Goal: Information Seeking & Learning: Learn about a topic

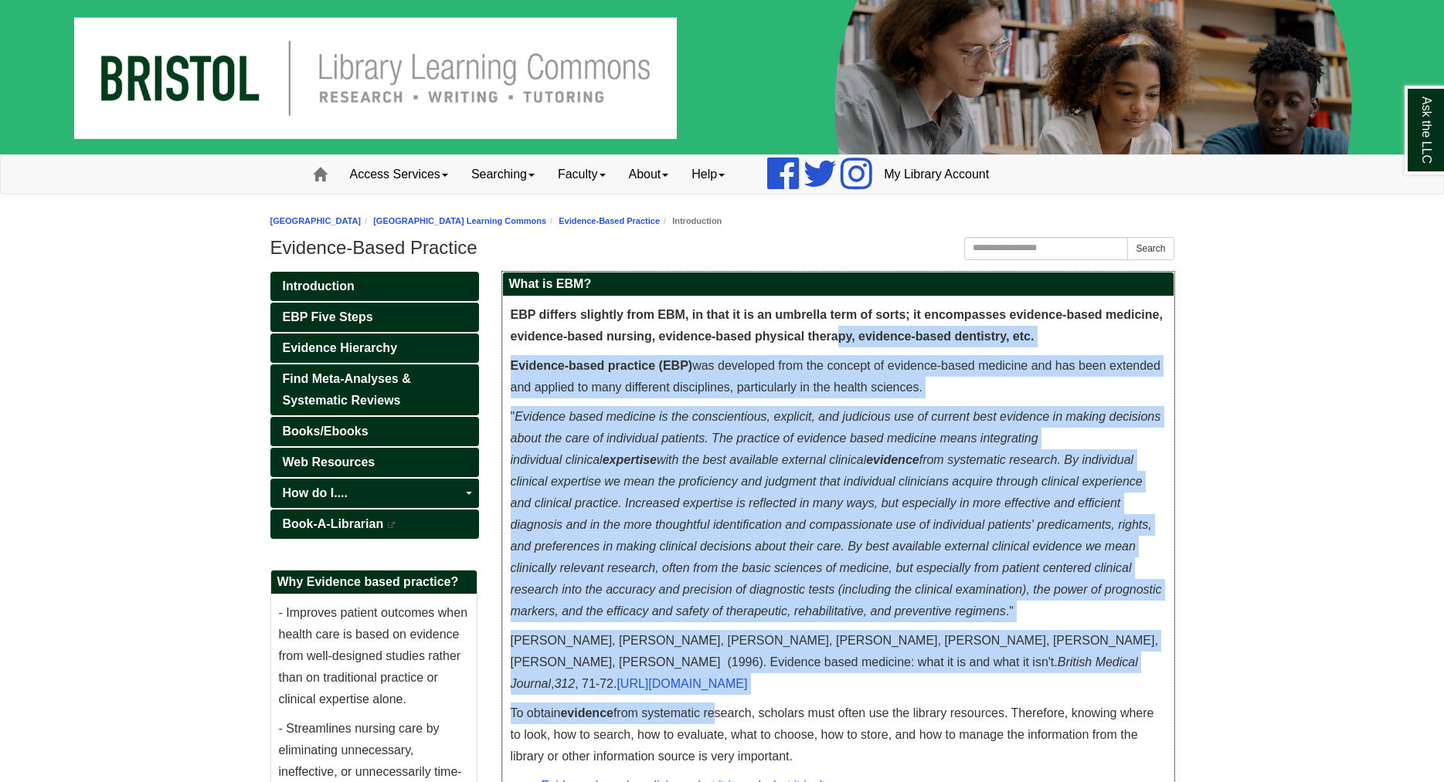
drag, startPoint x: 714, startPoint y: 687, endPoint x: 838, endPoint y: 331, distance: 377.2
click at [838, 331] on div "EBP differs slightly from EBM, in that it is an umbrella term of sorts; it enco…" at bounding box center [838, 651] width 655 height 695
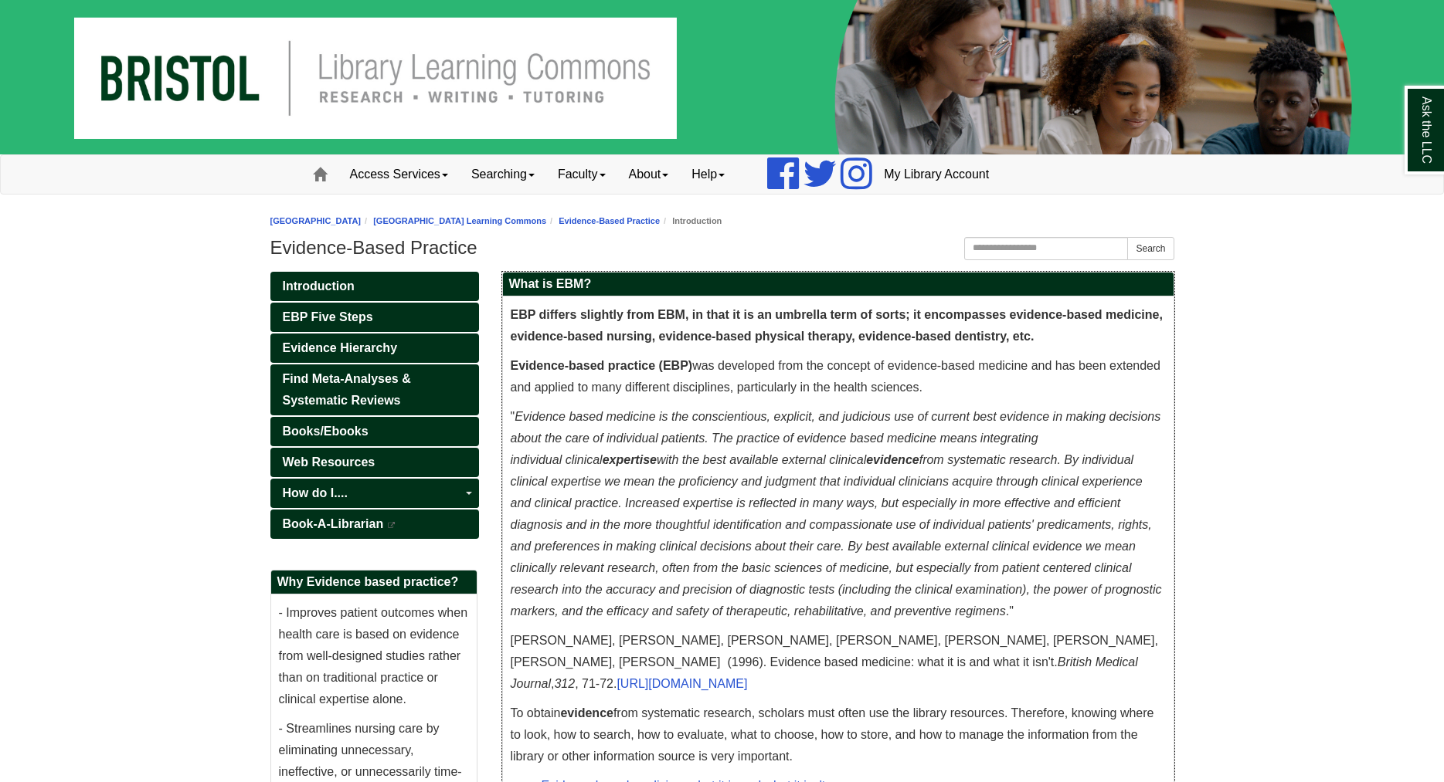
click at [838, 331] on span "EBP differs slightly from EBM, in that it is an umbrella term of sorts; it enco…" at bounding box center [837, 325] width 652 height 35
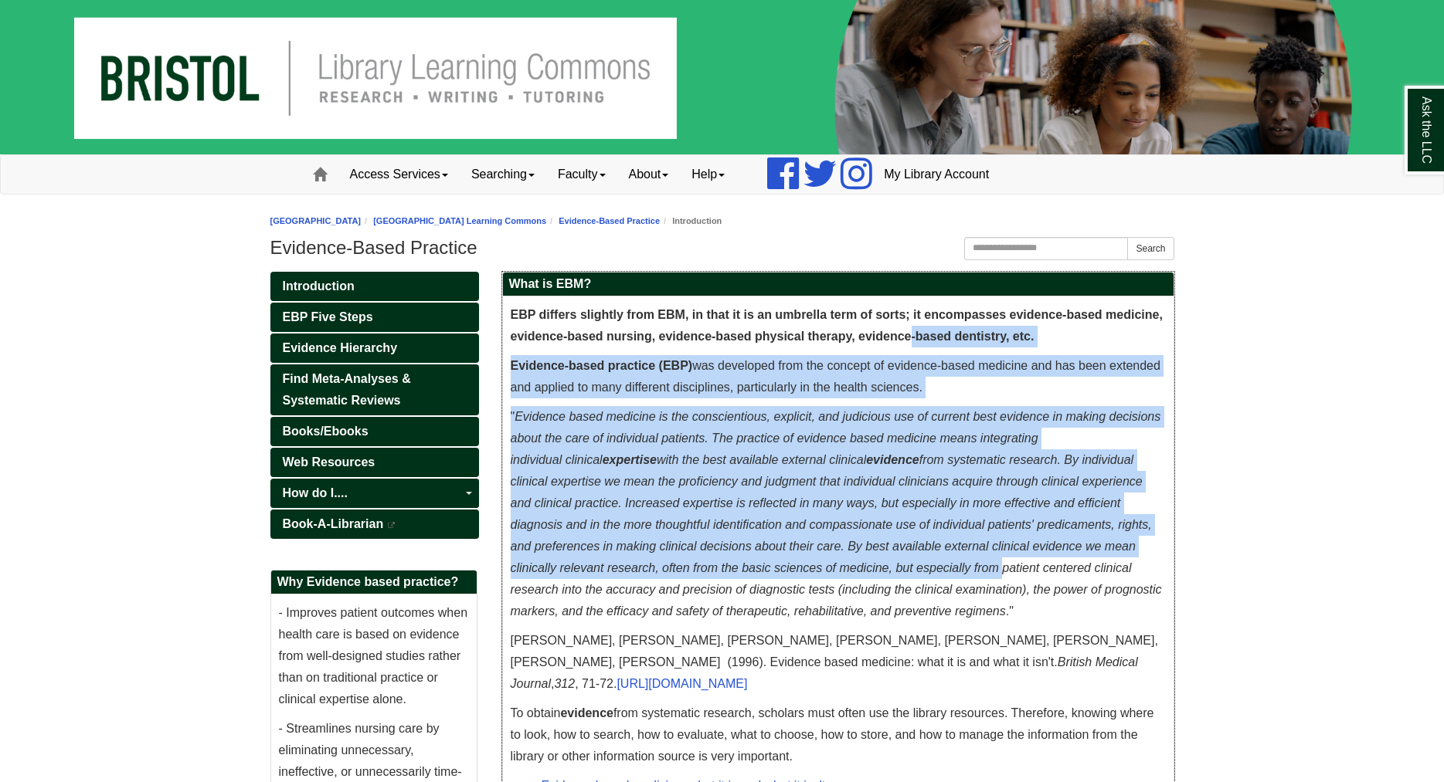
drag, startPoint x: 932, startPoint y: 361, endPoint x: 997, endPoint y: 558, distance: 207.4
click at [997, 558] on div "EBP differs slightly from EBM, in that it is an umbrella term of sorts; it enco…" at bounding box center [838, 651] width 655 height 695
click at [997, 558] on p "" Evidence based medicine is the conscientious, explicit, and judicious use of …" at bounding box center [838, 514] width 655 height 216
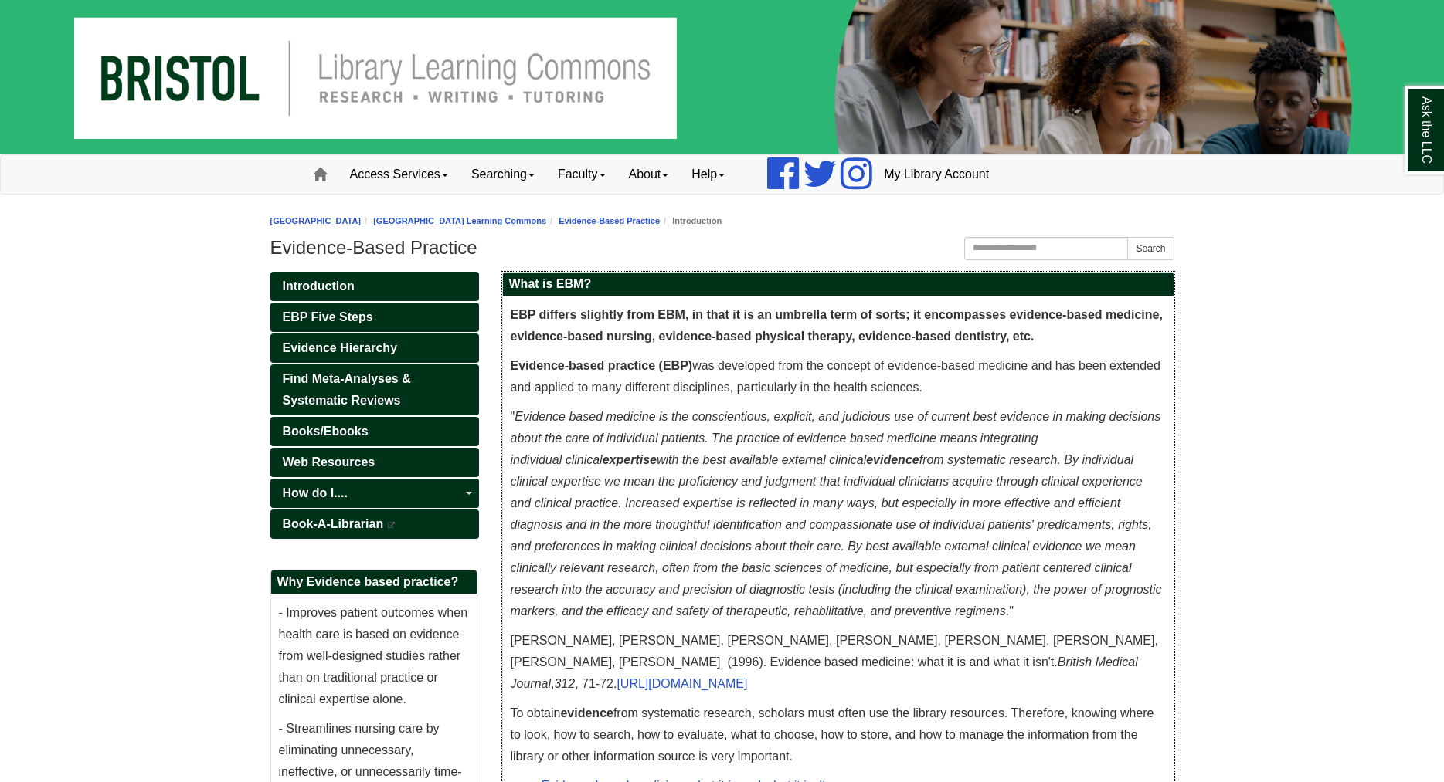
drag, startPoint x: 937, startPoint y: 698, endPoint x: 803, endPoint y: 409, distance: 319.3
click at [803, 409] on div "EBP differs slightly from EBM, in that it is an umbrella term of sorts; it enco…" at bounding box center [838, 651] width 655 height 695
click at [803, 409] on p "" Evidence based medicine is the conscientious, explicit, and judicious use of …" at bounding box center [838, 514] width 655 height 216
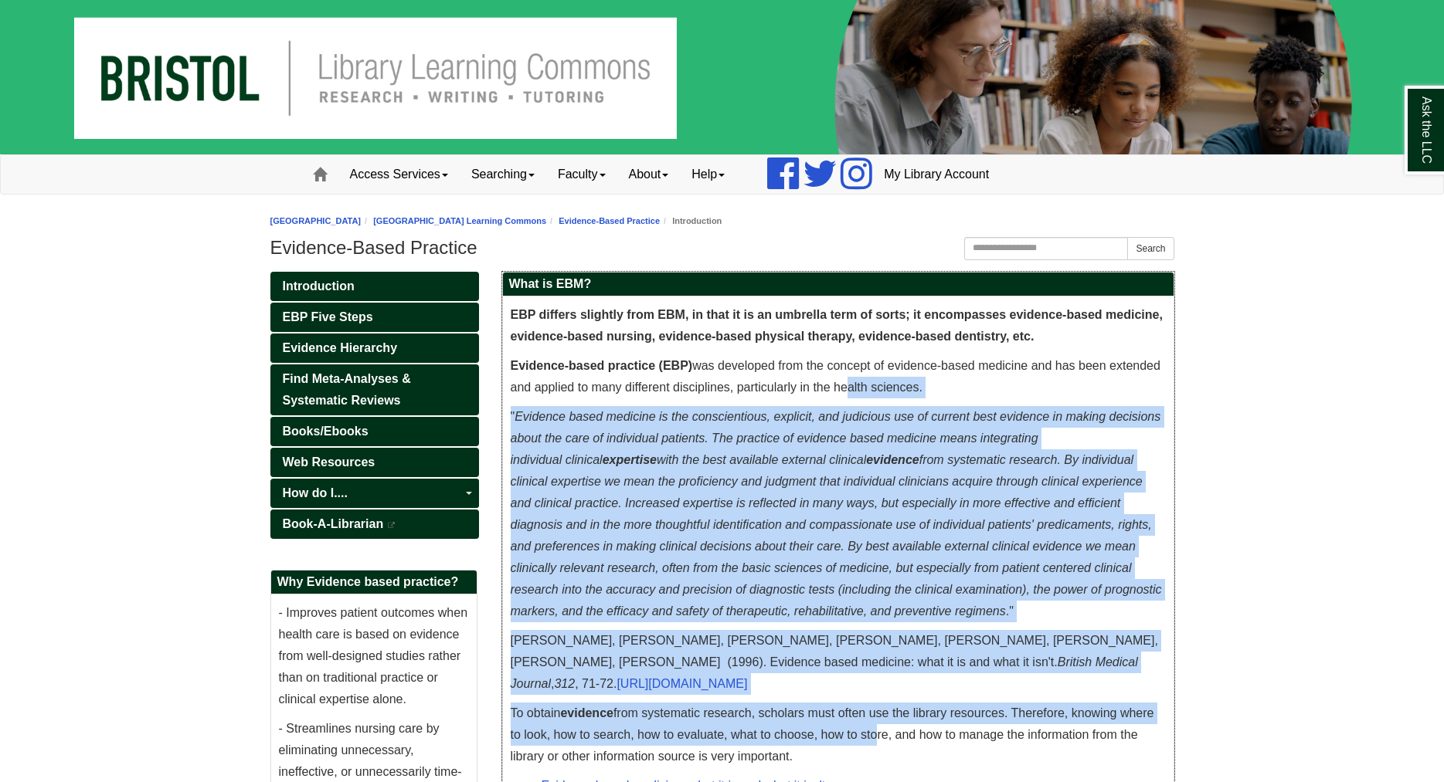
drag, startPoint x: 853, startPoint y: 399, endPoint x: 871, endPoint y: 723, distance: 324.9
click at [871, 723] on div "EBP differs slightly from EBM, in that it is an umbrella term of sorts; it enco…" at bounding box center [838, 651] width 655 height 695
click at [878, 722] on p "To obtain evidence from systematic research, scholars must often use the librar…" at bounding box center [838, 735] width 655 height 65
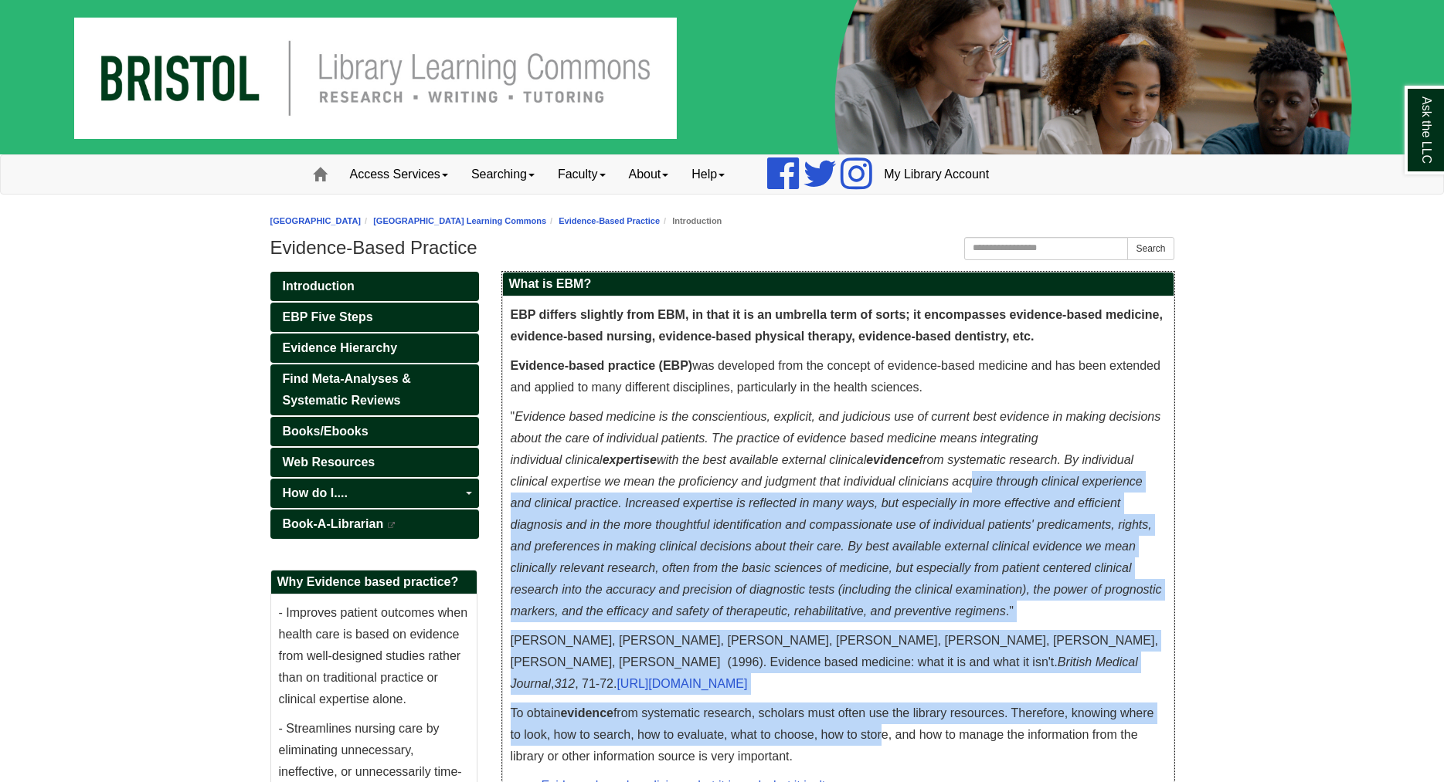
drag, startPoint x: 878, startPoint y: 722, endPoint x: 968, endPoint y: 485, distance: 253.5
click at [968, 485] on div "EBP differs slightly from EBM, in that it is an umbrella term of sorts; it enco…" at bounding box center [838, 651] width 655 height 695
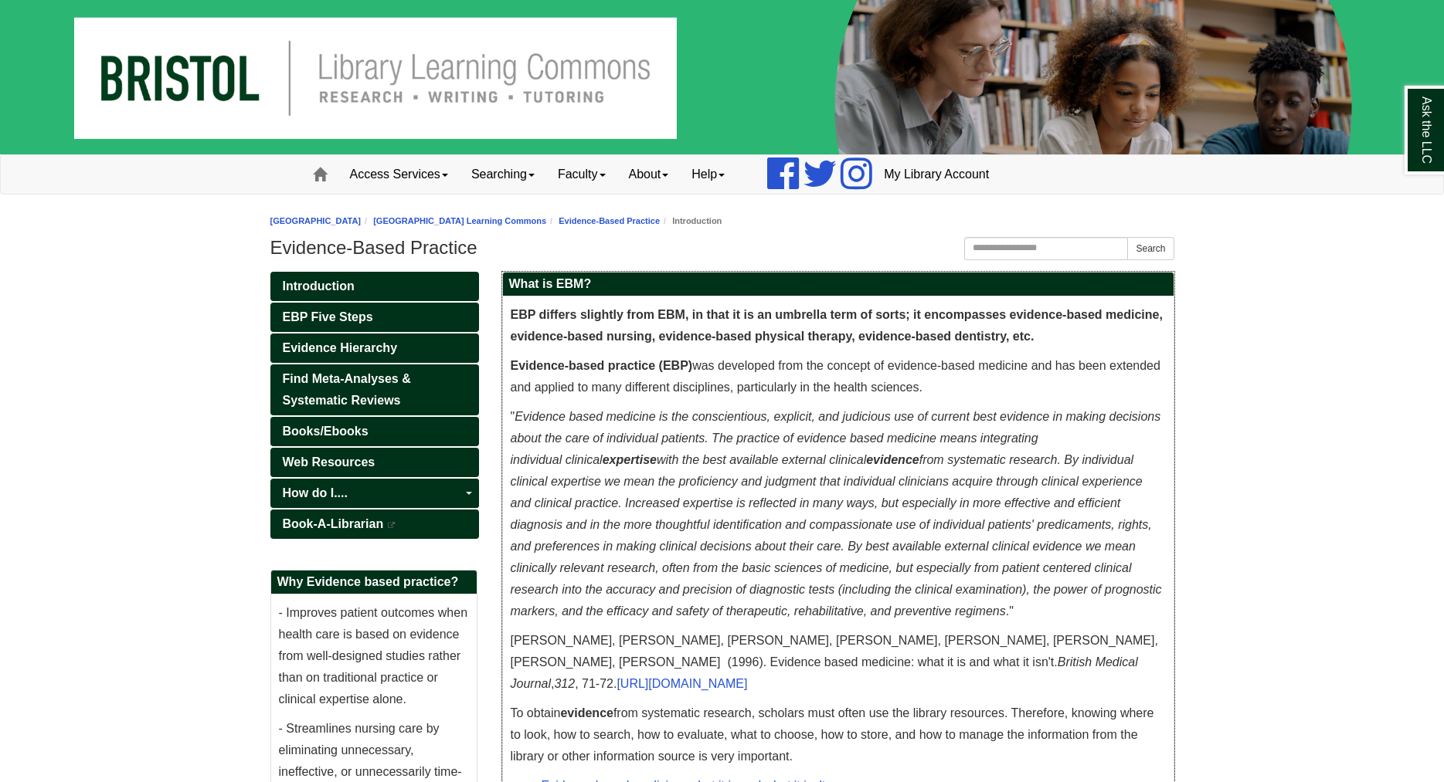
click at [968, 485] on em "Evidence based medicine is the conscientious, explicit, and judicious use of cu…" at bounding box center [836, 514] width 651 height 208
click at [383, 350] on span "Evidence Hierarchy" at bounding box center [340, 347] width 115 height 13
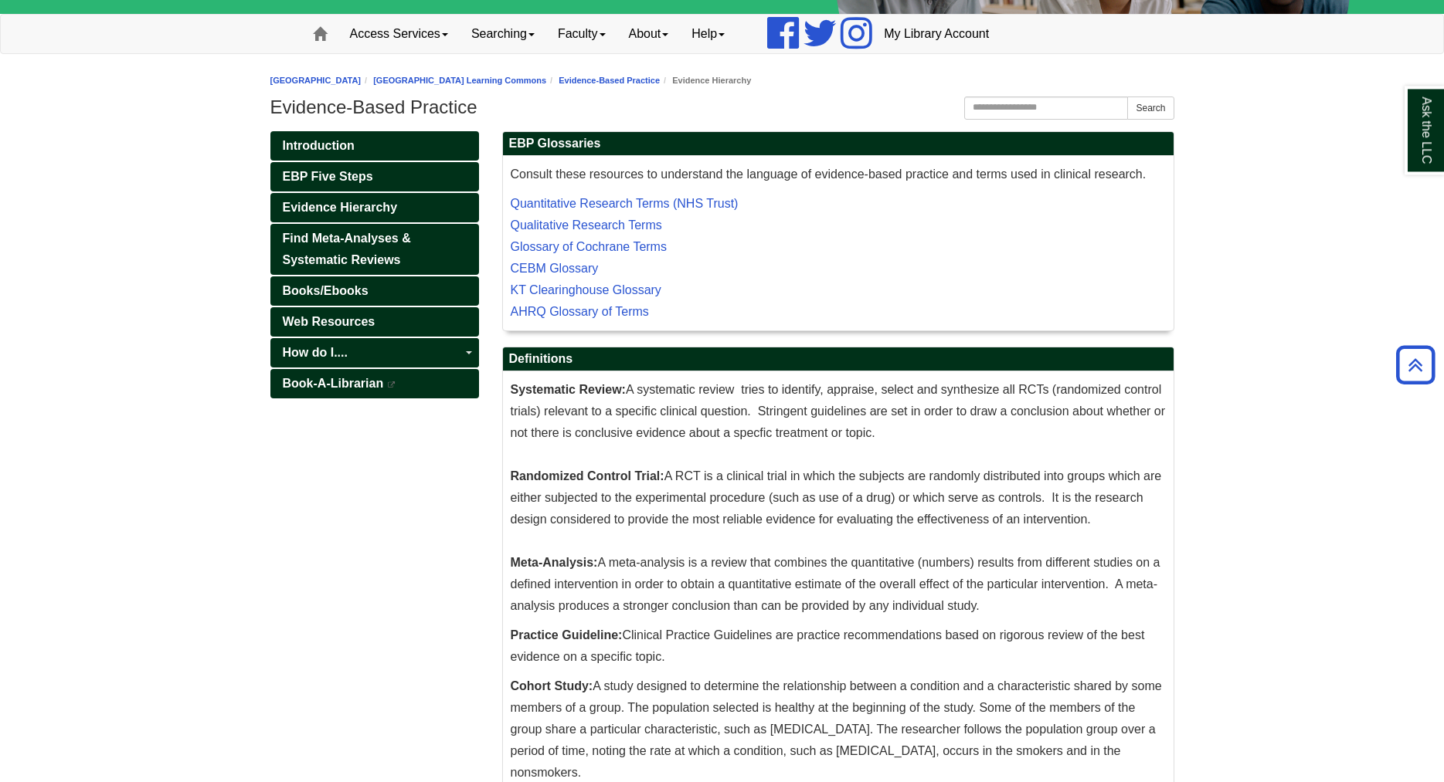
scroll to position [113, 0]
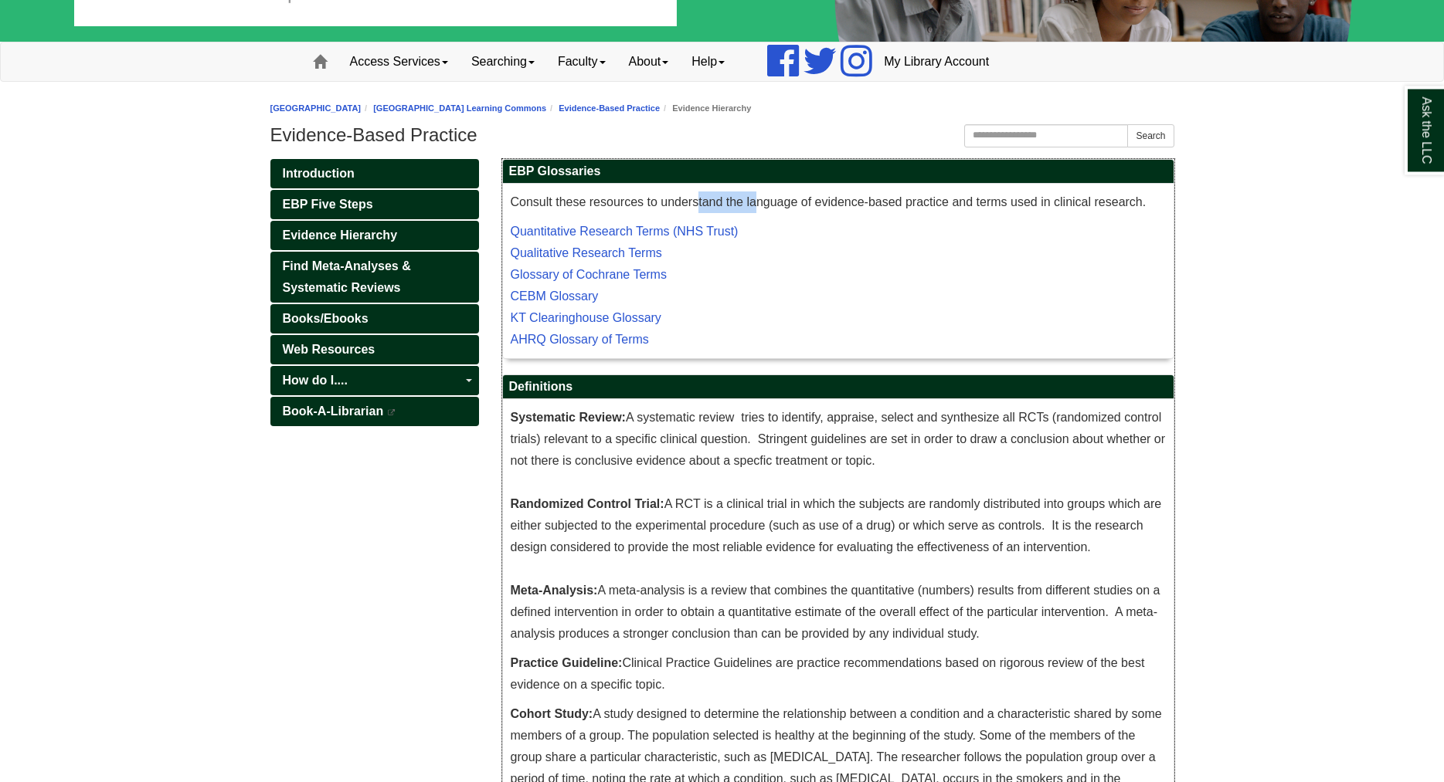
click at [697, 202] on span "Consult these resources to understand the language of evidence-based practice a…" at bounding box center [829, 201] width 636 height 13
click at [363, 177] on link "Introduction" at bounding box center [374, 173] width 209 height 29
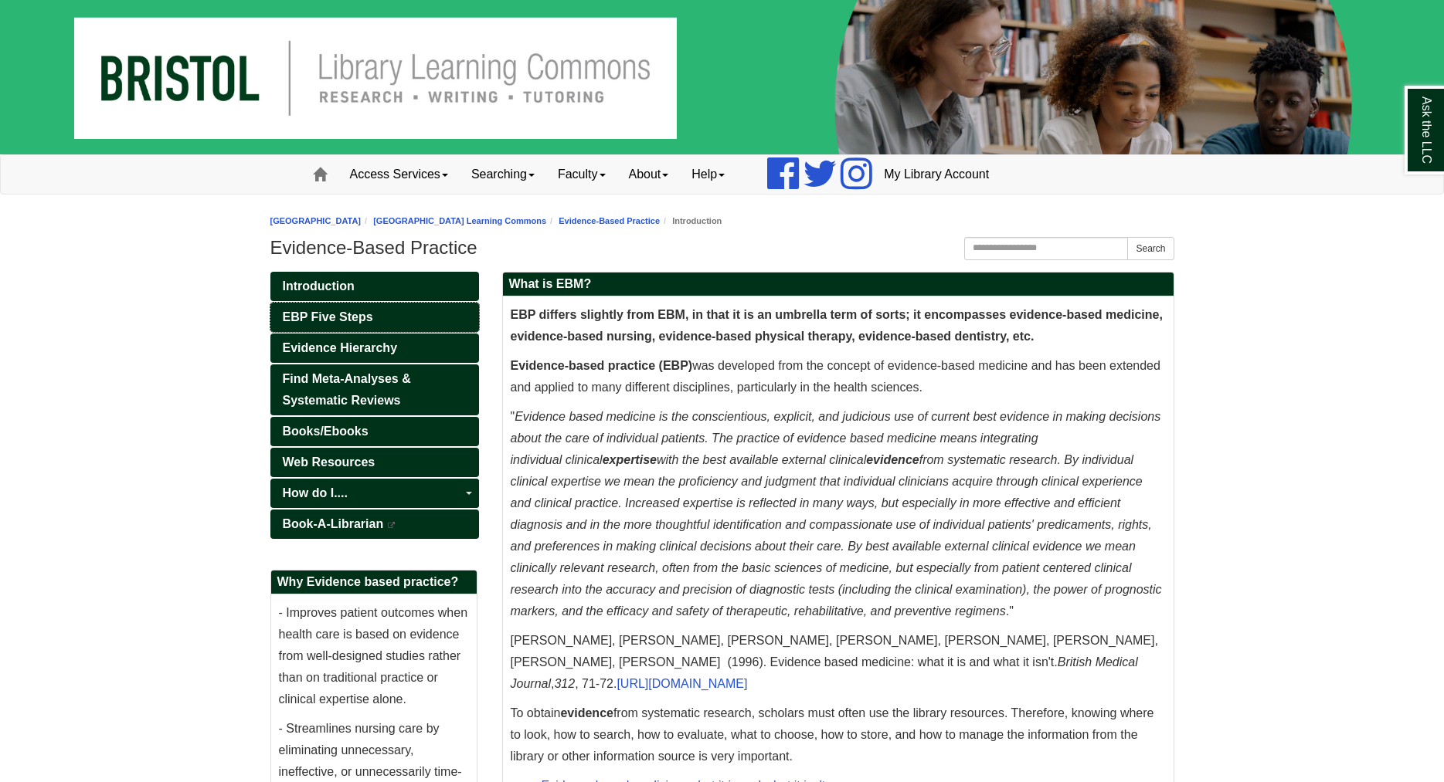
click at [349, 317] on span "EBP Five Steps" at bounding box center [328, 317] width 90 height 13
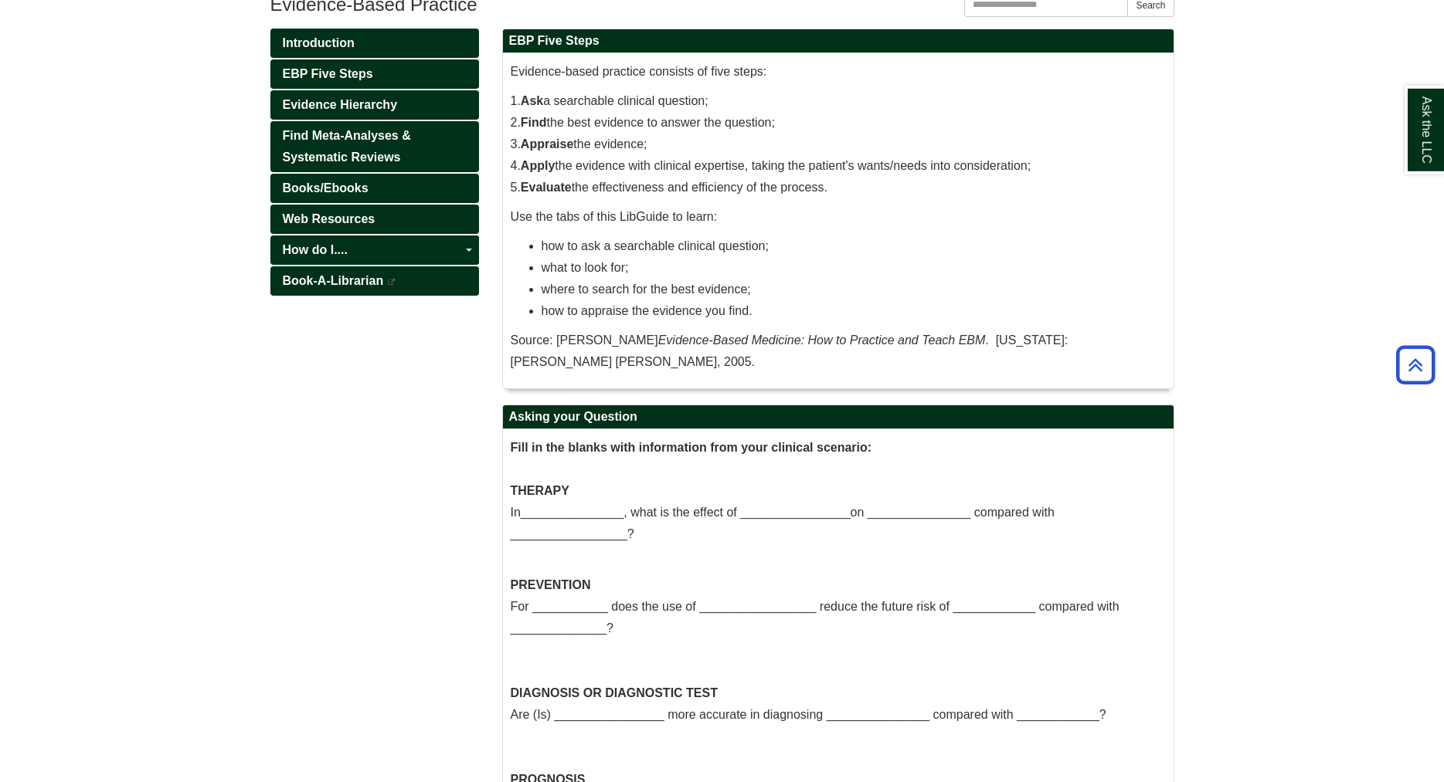
scroll to position [74, 0]
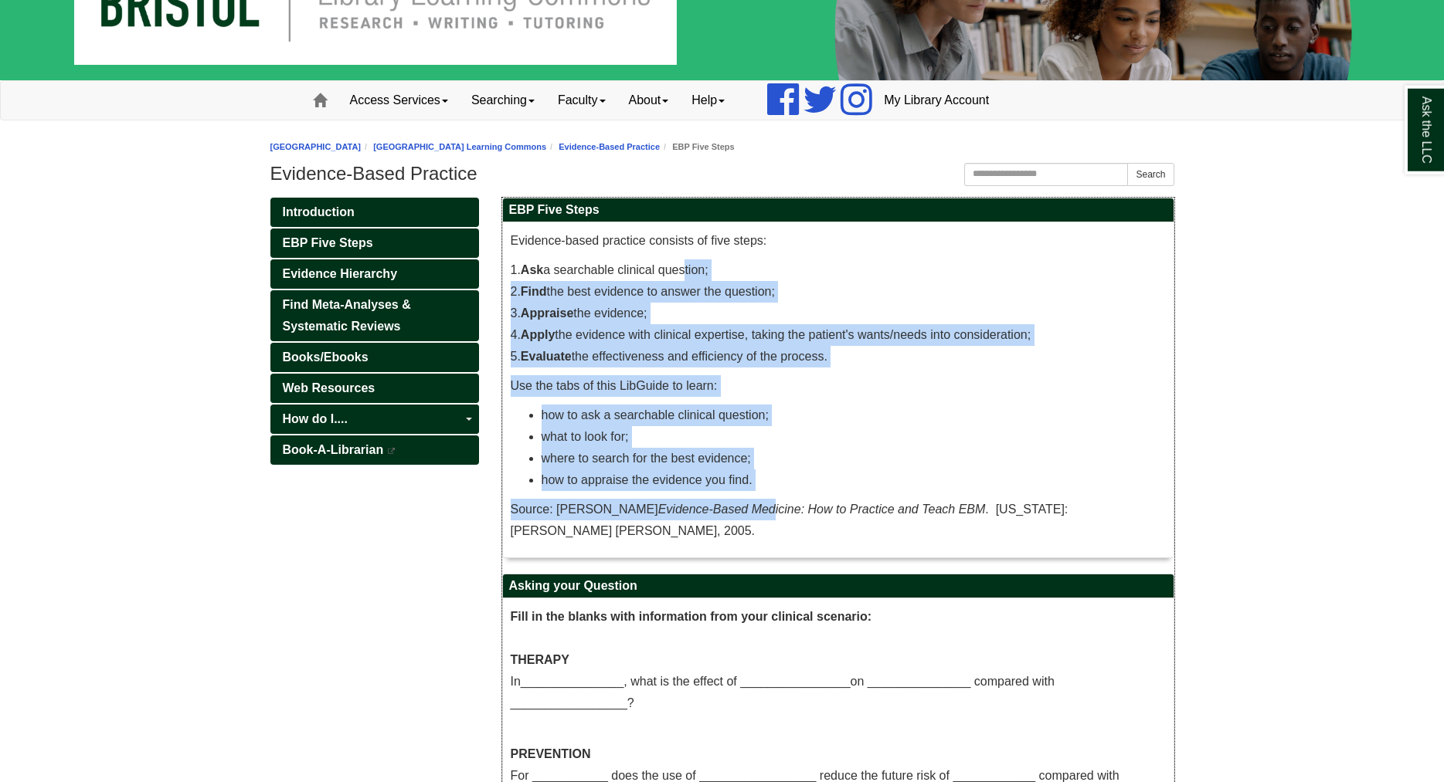
drag, startPoint x: 719, startPoint y: 501, endPoint x: 684, endPoint y: 249, distance: 254.2
click at [684, 249] on div "Evidence-based practice consists of five steps: 1. Ask a searchable clinical qu…" at bounding box center [838, 390] width 655 height 320
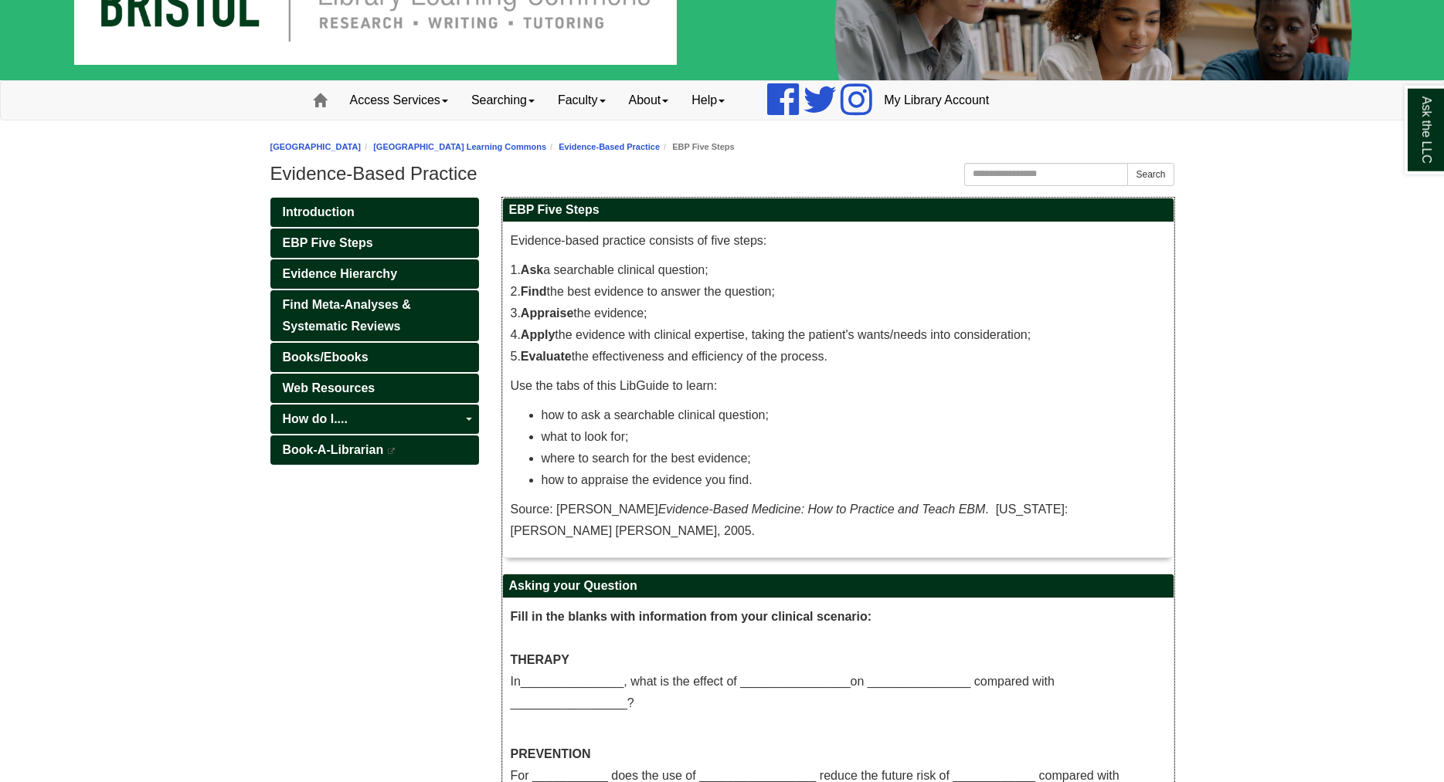
click at [684, 249] on p "Evidence-based practice consists of five steps:" at bounding box center [838, 241] width 655 height 22
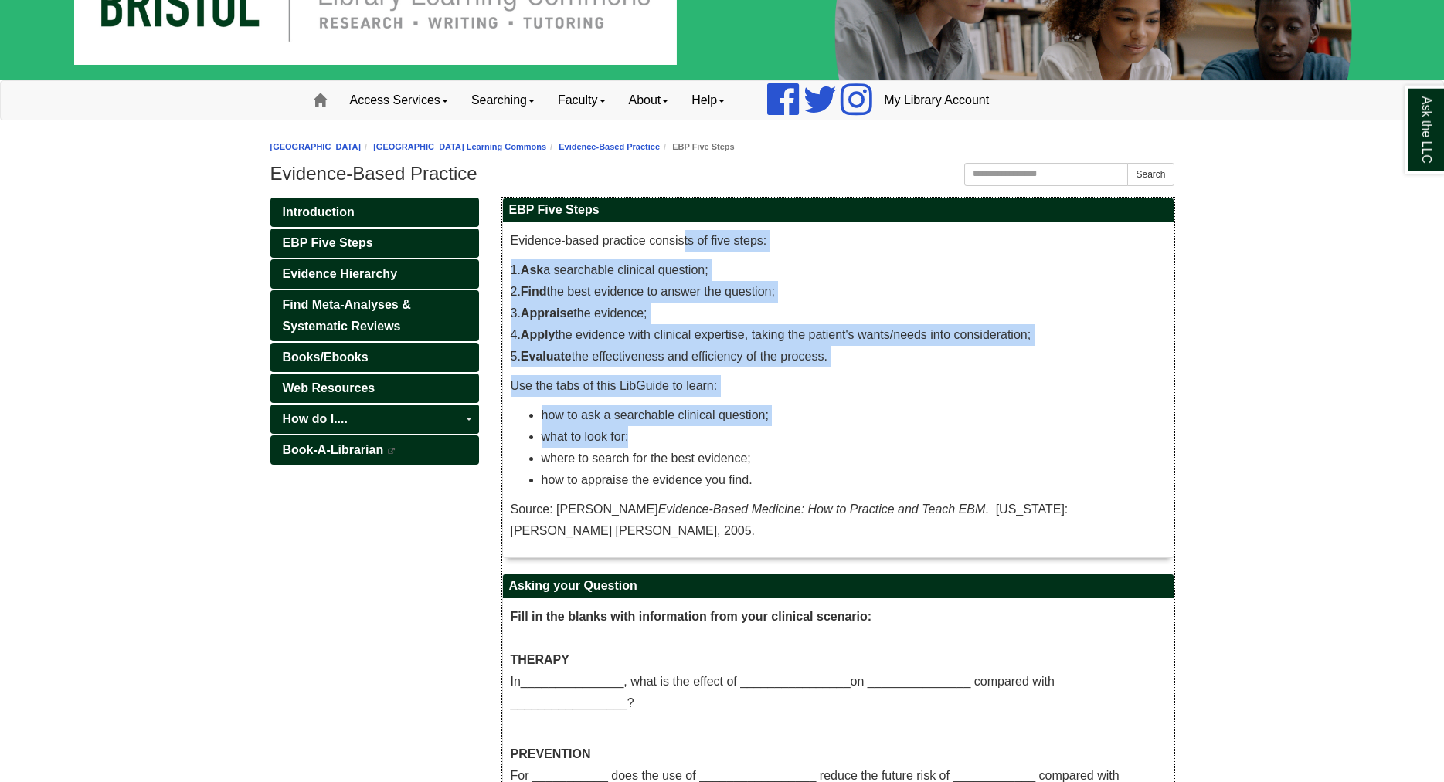
drag, startPoint x: 684, startPoint y: 245, endPoint x: 701, endPoint y: 445, distance: 200.8
click at [701, 445] on div "Evidence-based practice consists of five steps: 1. Ask a searchable clinical qu…" at bounding box center [838, 390] width 655 height 320
click at [701, 445] on li "what to look for;" at bounding box center [853, 437] width 624 height 22
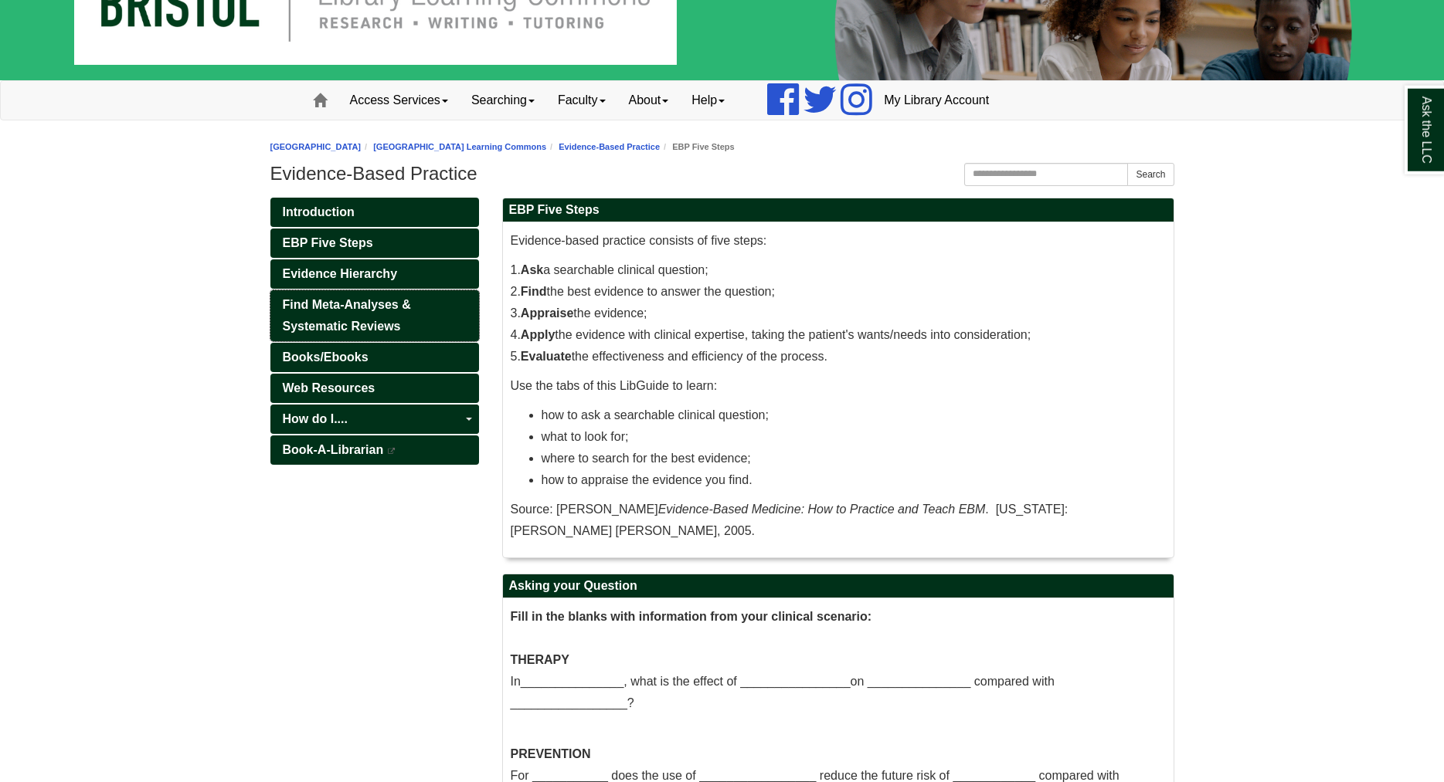
click at [380, 328] on span "Find Meta-Analyses & Systematic Reviews" at bounding box center [347, 315] width 128 height 35
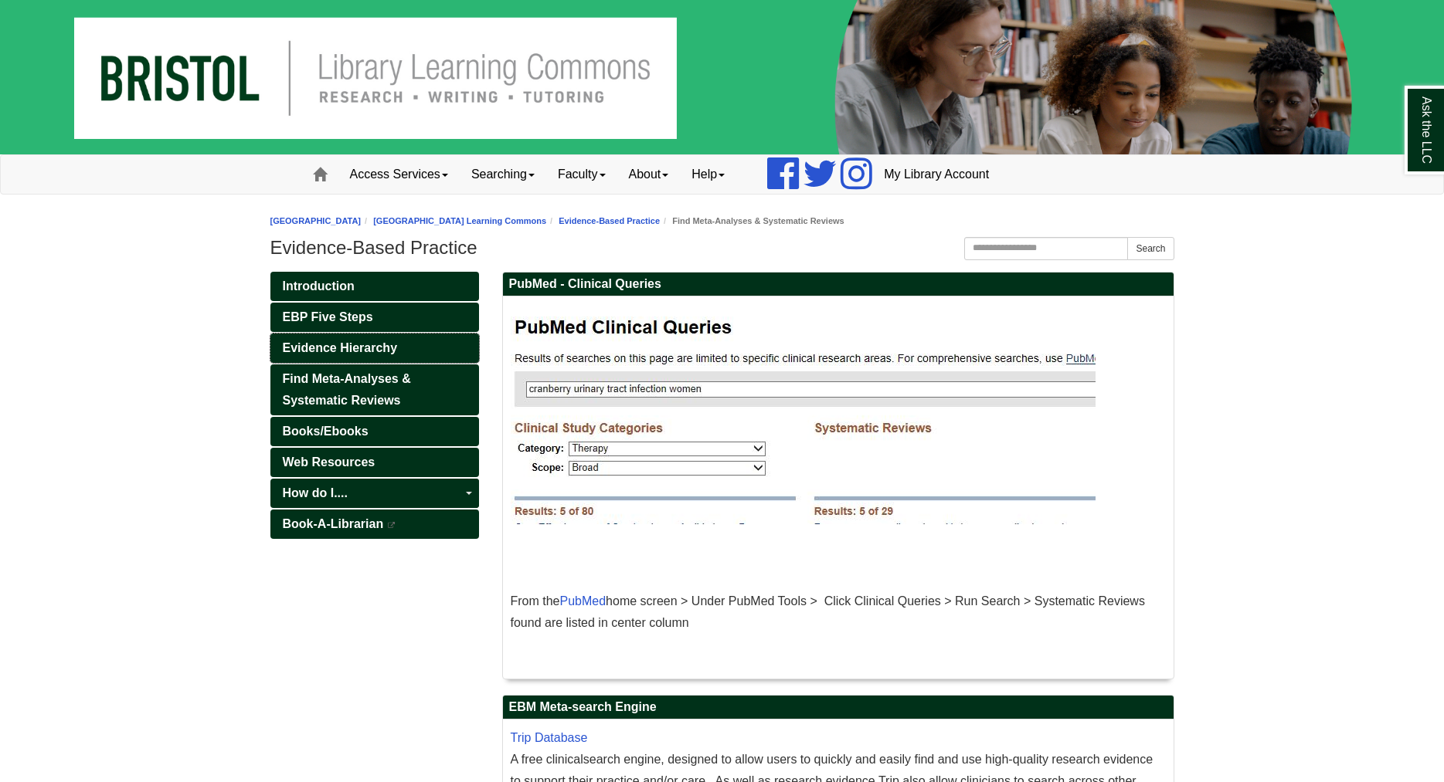
click at [408, 346] on link "Evidence Hierarchy" at bounding box center [374, 348] width 209 height 29
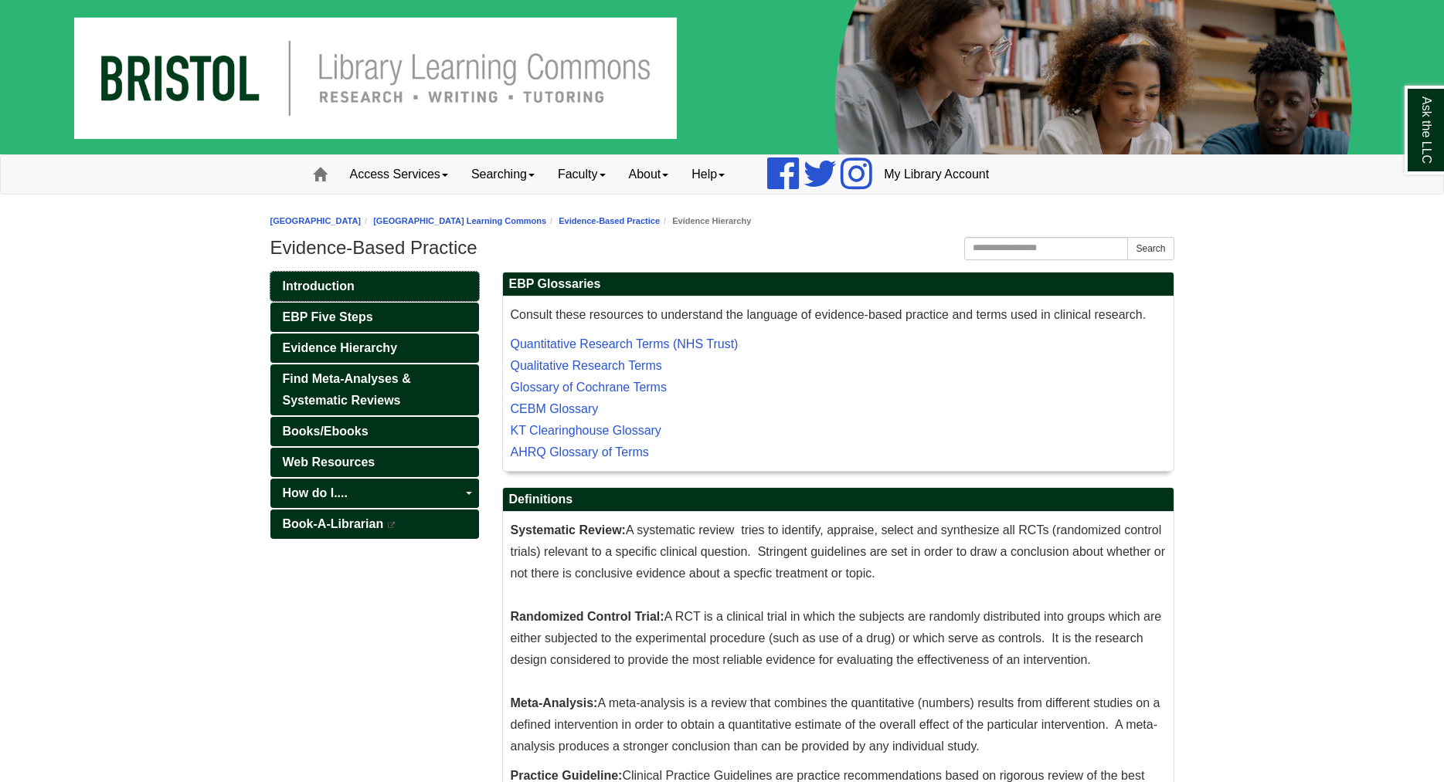
click at [399, 277] on link "Introduction" at bounding box center [374, 286] width 209 height 29
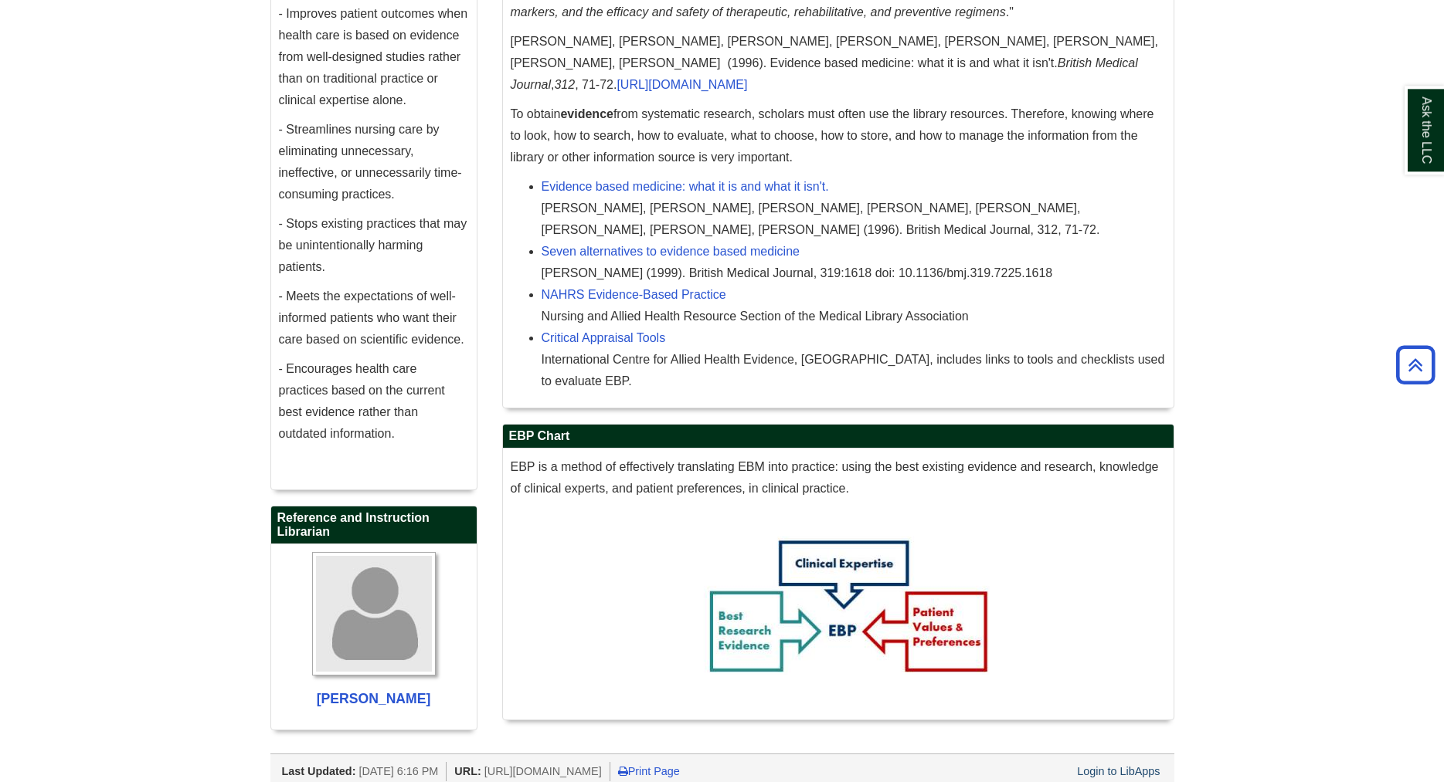
scroll to position [611, 0]
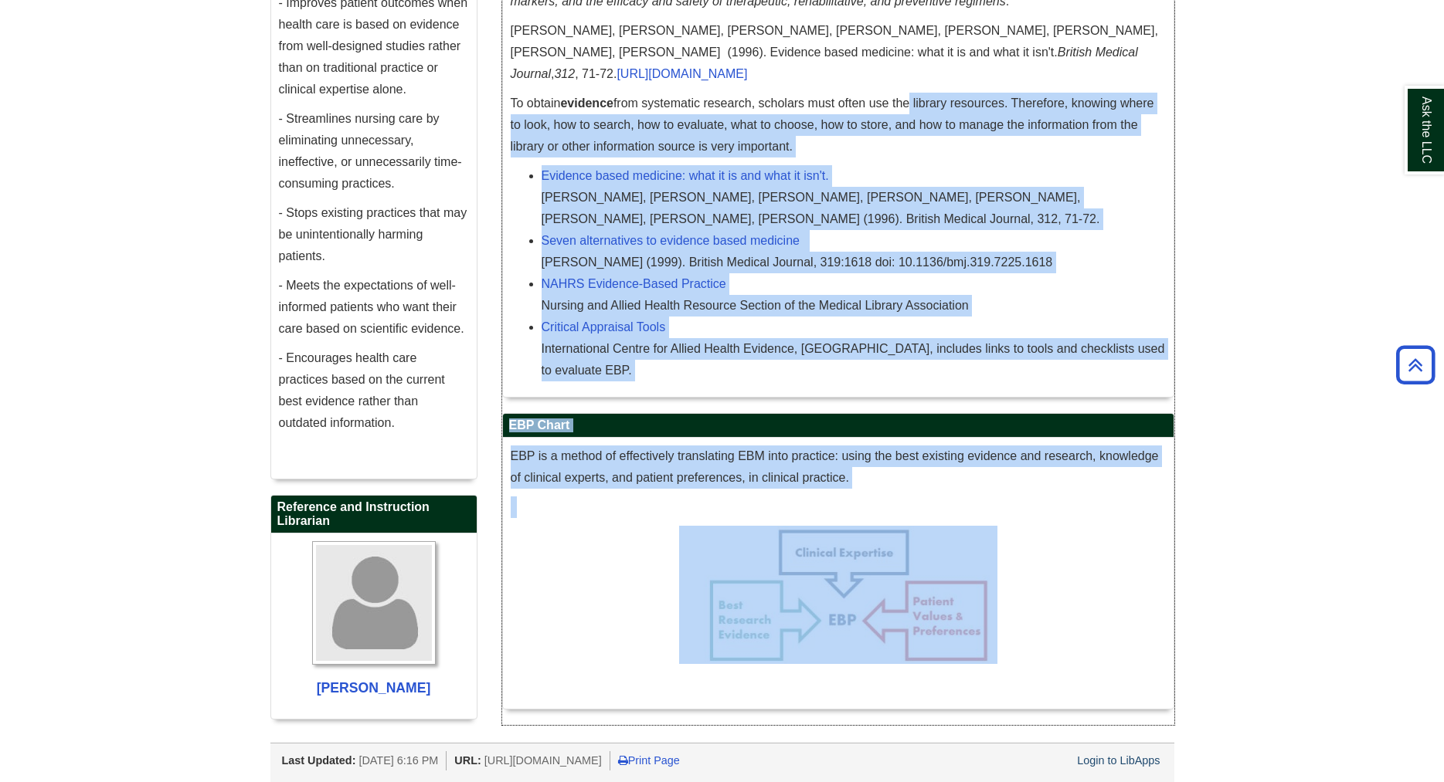
drag, startPoint x: 979, startPoint y: 517, endPoint x: 910, endPoint y: 90, distance: 432.0
click at [910, 90] on div "What is EBM? EBP differs slightly from EBM, in that it is an umbrella term of s…" at bounding box center [838, 194] width 672 height 1064
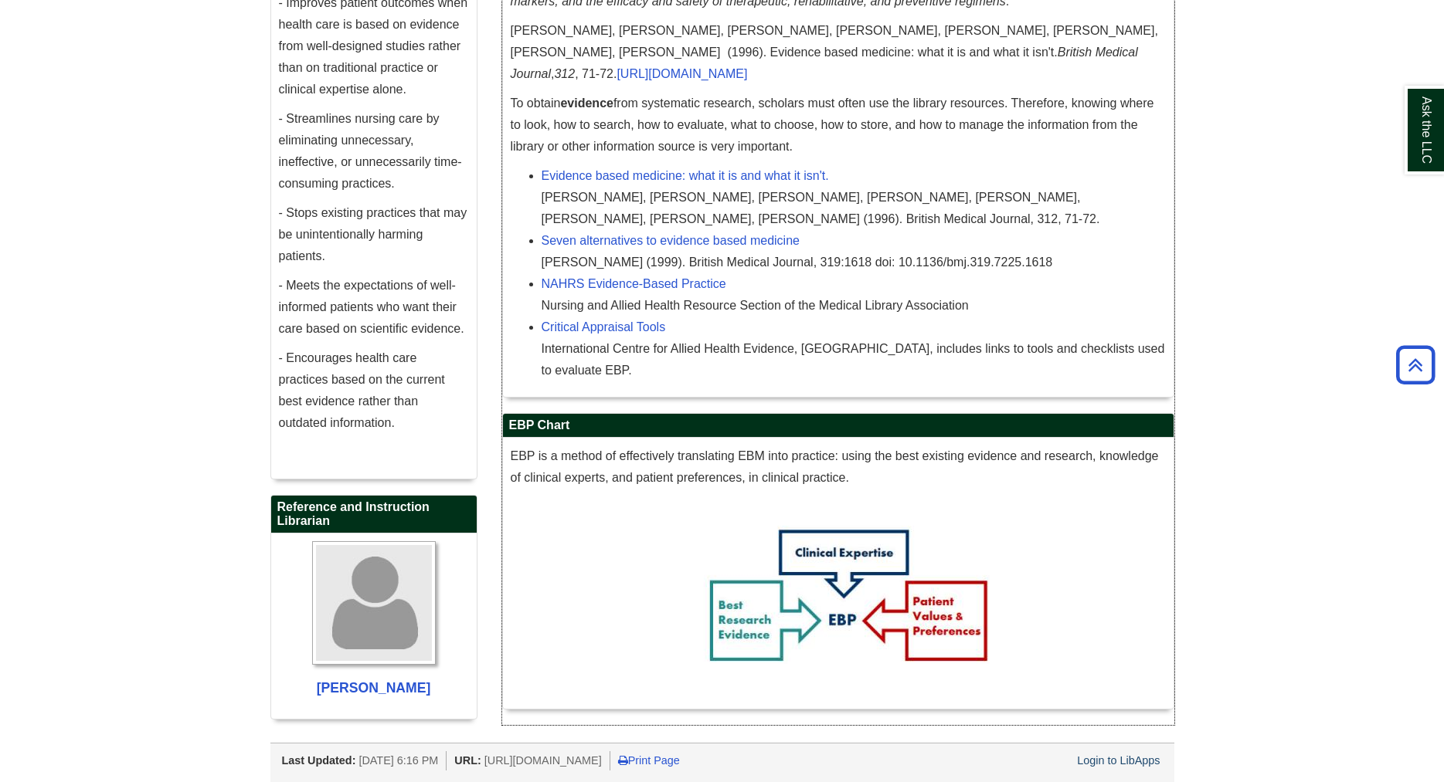
click at [910, 93] on p "To obtain evidence from systematic research, scholars must often use the librar…" at bounding box center [838, 125] width 655 height 65
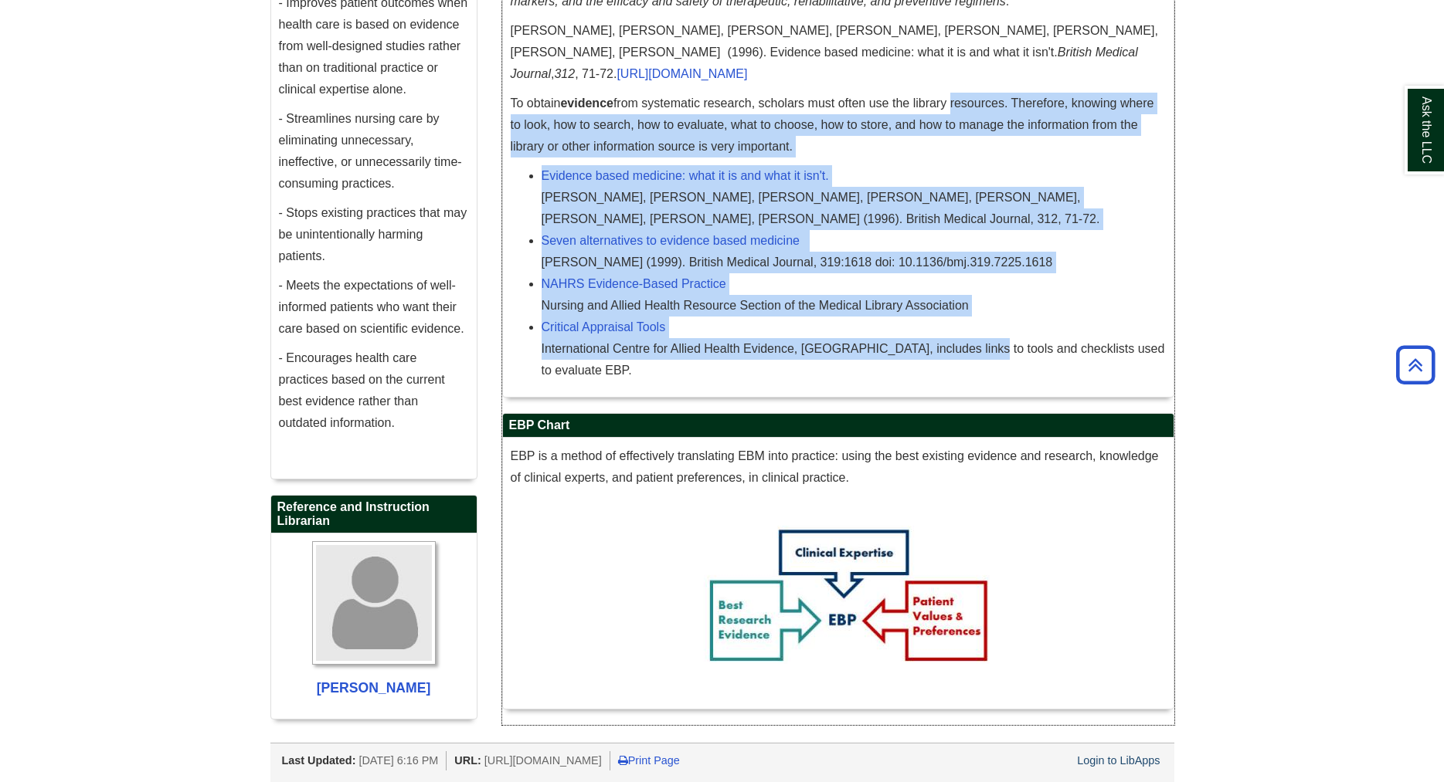
drag, startPoint x: 958, startPoint y: 105, endPoint x: 979, endPoint y: 311, distance: 206.5
click at [979, 311] on div "EBP differs slightly from EBM, in that it is an umbrella term of sorts; it enco…" at bounding box center [838, 41] width 655 height 695
click at [979, 338] on div "International Centre for Allied Health Evidence, [GEOGRAPHIC_DATA], includes li…" at bounding box center [853, 359] width 624 height 43
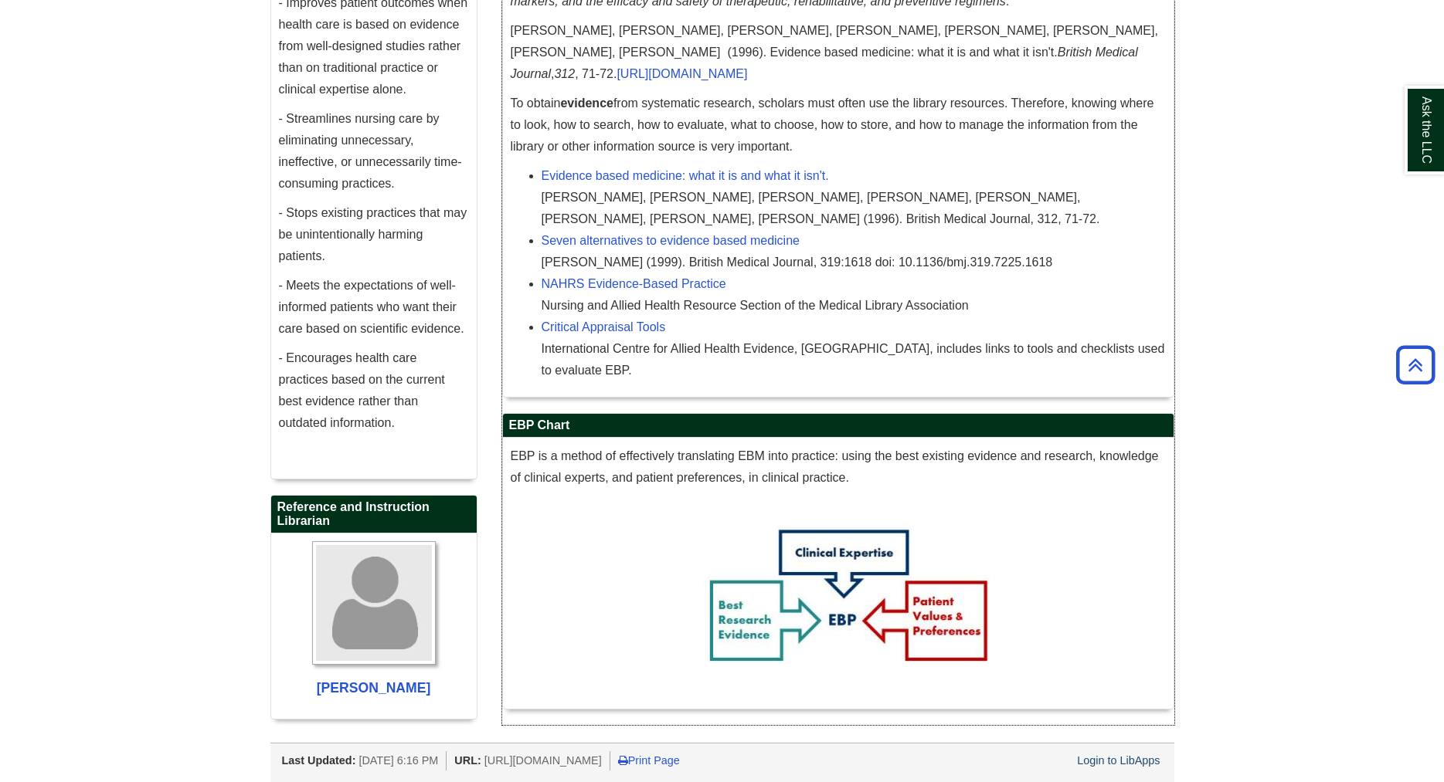
drag, startPoint x: 963, startPoint y: 334, endPoint x: 1051, endPoint y: 142, distance: 210.8
click at [1051, 142] on div "EBP differs slightly from EBM, in that it is an umbrella term of sorts; it enco…" at bounding box center [838, 41] width 655 height 695
